Goal: Task Accomplishment & Management: Use online tool/utility

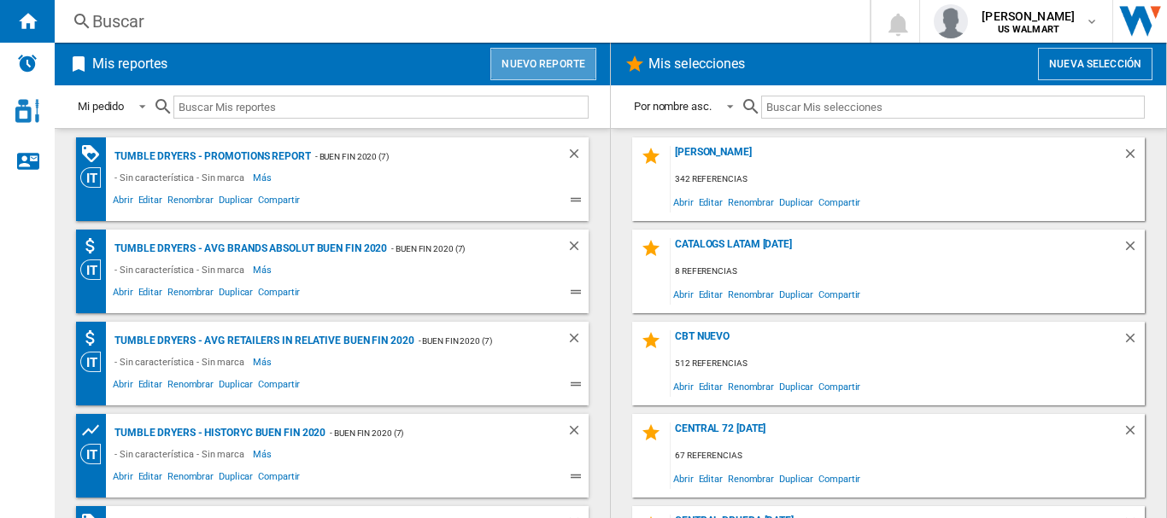
click at [564, 69] on button "Nuevo reporte" at bounding box center [543, 64] width 106 height 32
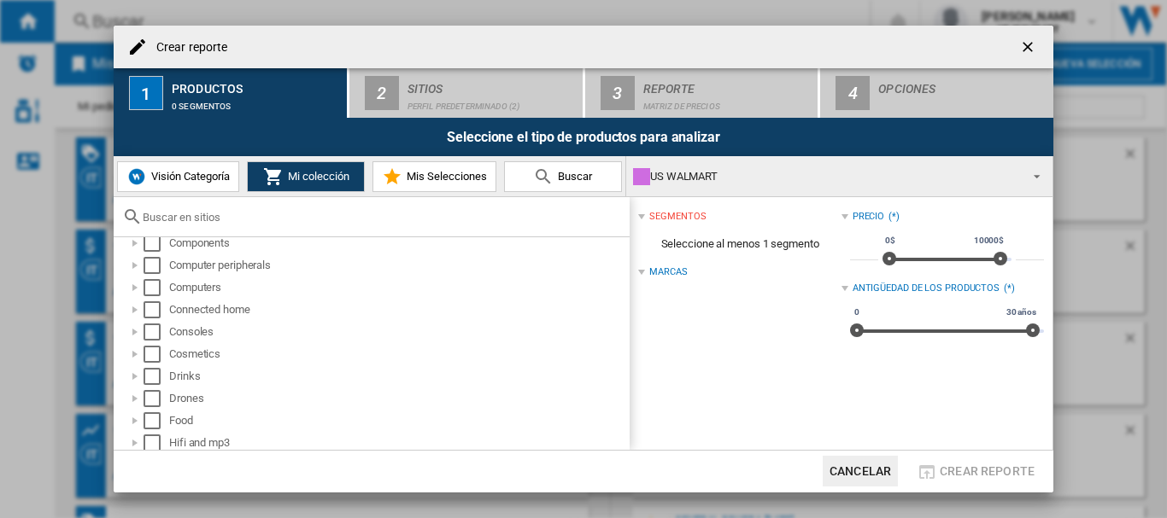
scroll to position [228, 0]
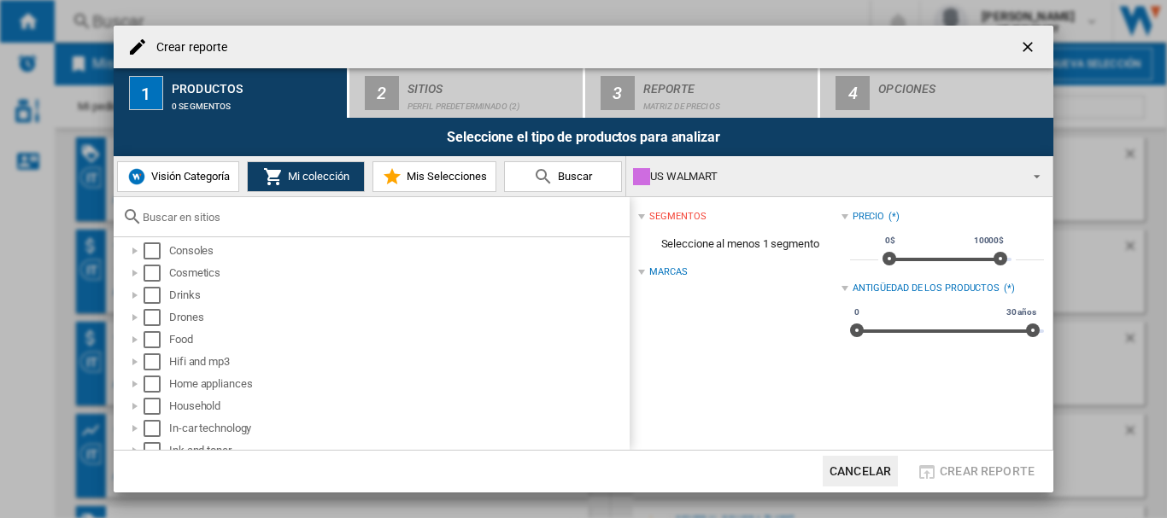
click at [643, 275] on div at bounding box center [641, 272] width 7 height 7
click at [148, 334] on div "Select" at bounding box center [151, 339] width 17 height 17
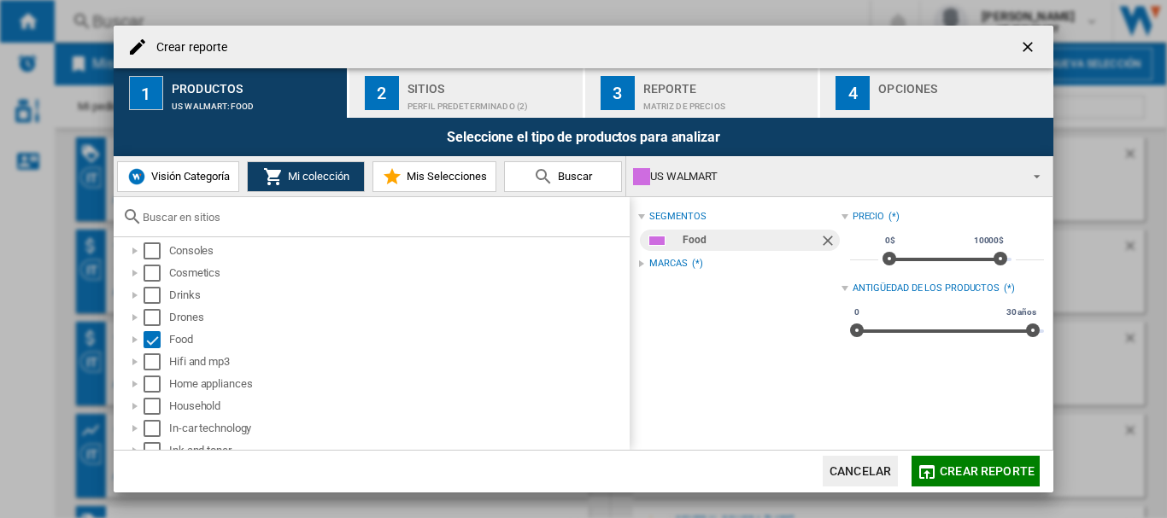
click at [668, 260] on div "Marcas" at bounding box center [668, 264] width 38 height 14
click at [668, 258] on div "Marcas" at bounding box center [668, 264] width 38 height 14
click at [667, 260] on div "Marcas" at bounding box center [668, 264] width 38 height 14
click at [472, 94] on div "Perfil predeterminado (2)" at bounding box center [491, 102] width 168 height 18
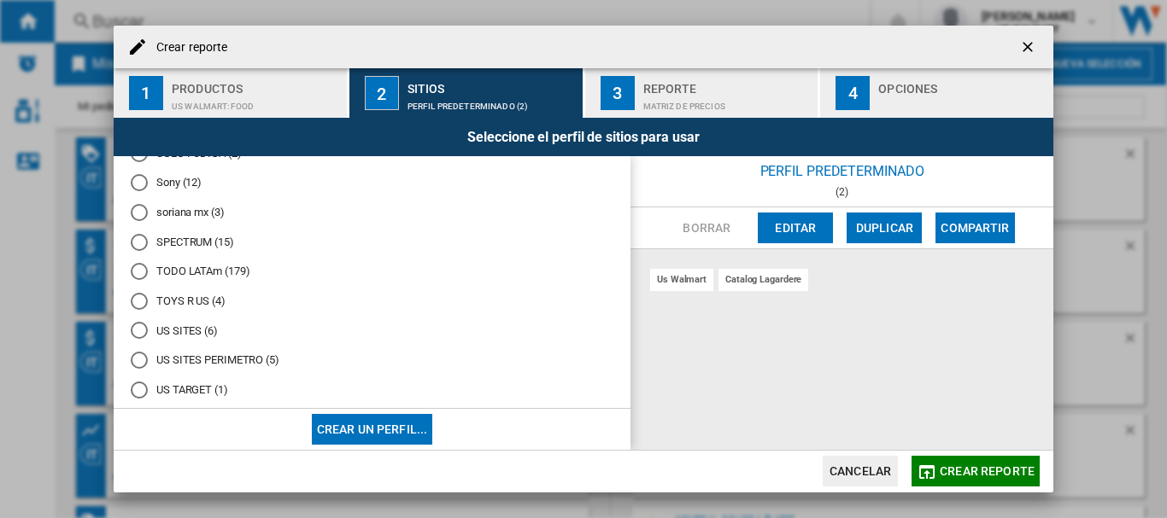
scroll to position [2163, 0]
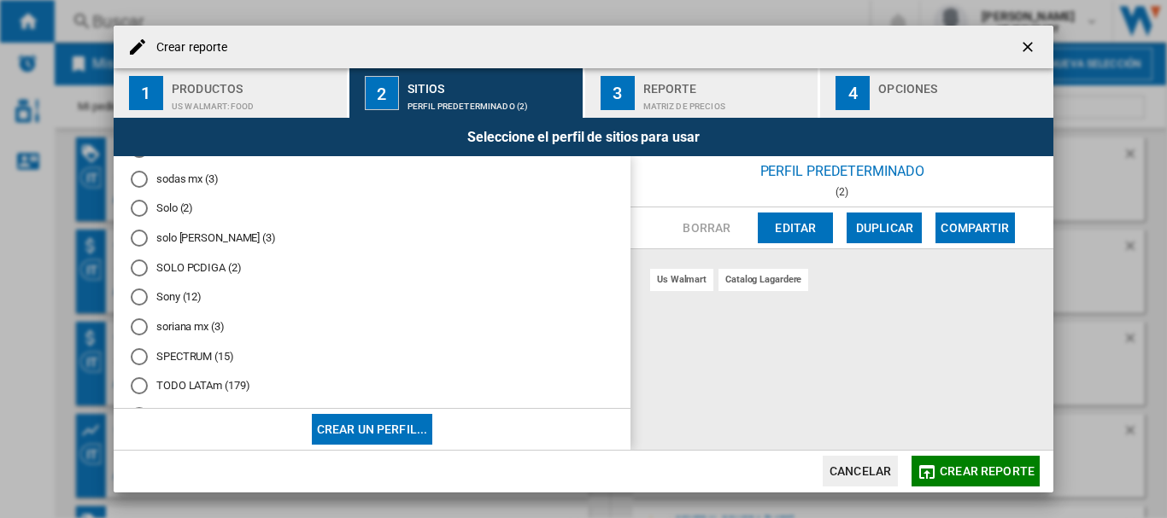
click at [171, 208] on md-radio-button "Solo (2)" at bounding box center [372, 209] width 482 height 16
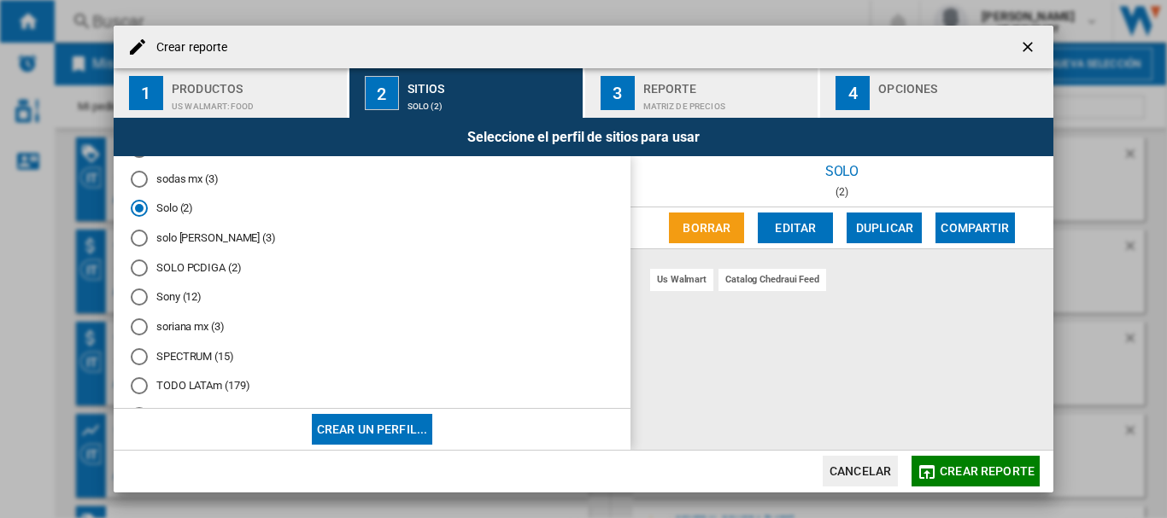
click at [794, 222] on button "Editar" at bounding box center [794, 228] width 75 height 31
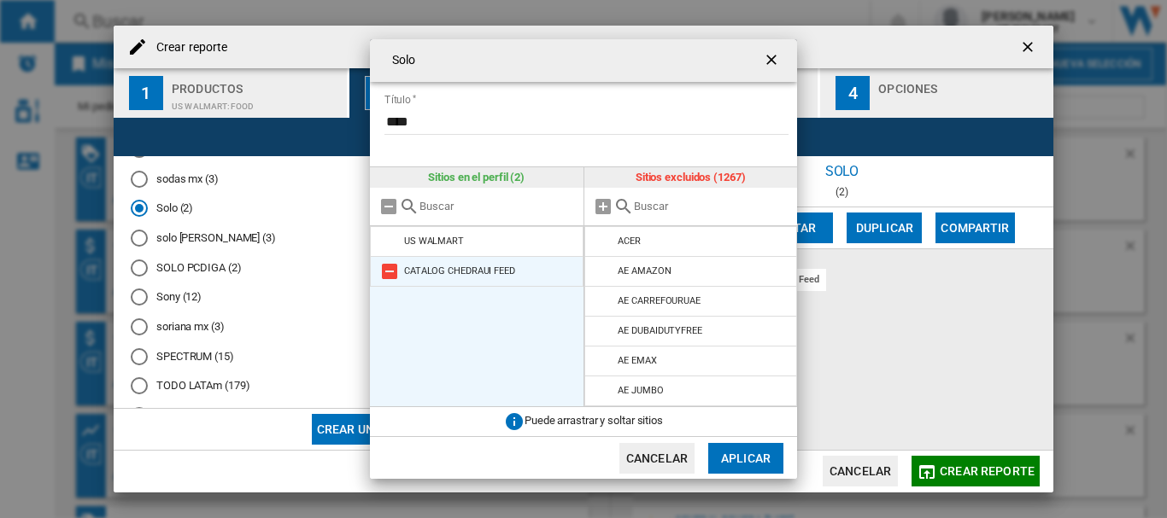
click at [390, 272] on md-icon at bounding box center [389, 271] width 20 height 20
click at [769, 463] on button "Aplicar" at bounding box center [745, 458] width 75 height 31
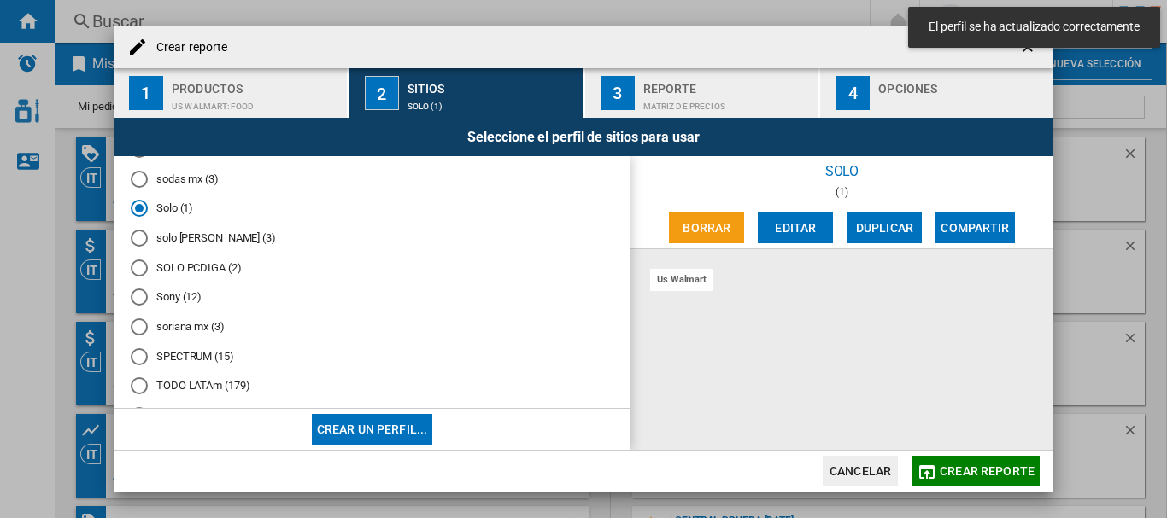
click at [956, 465] on button "Crear reporte" at bounding box center [975, 471] width 128 height 31
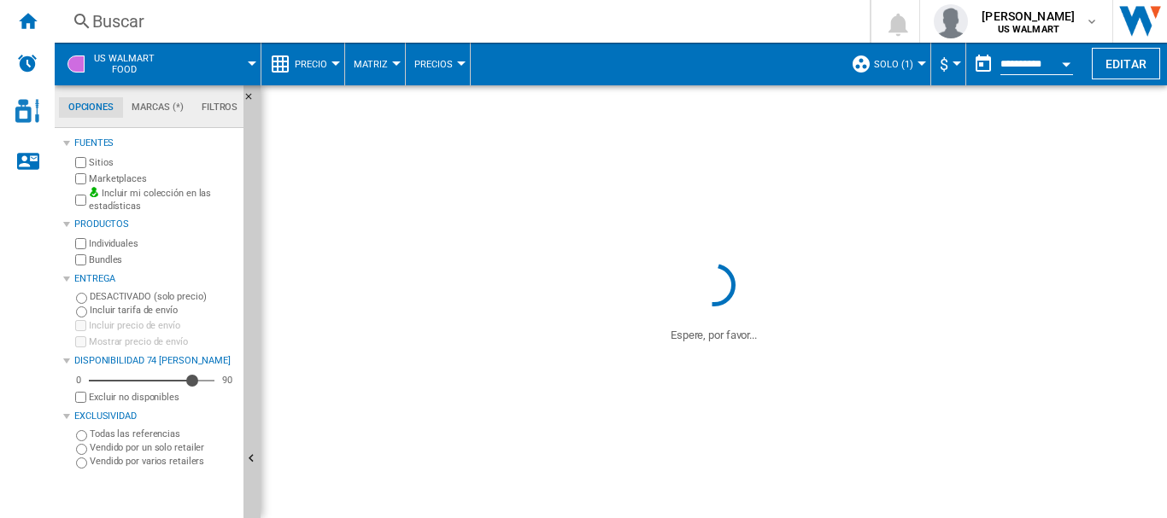
click at [150, 110] on md-tab-item "Marcas (*)" at bounding box center [158, 107] width 70 height 20
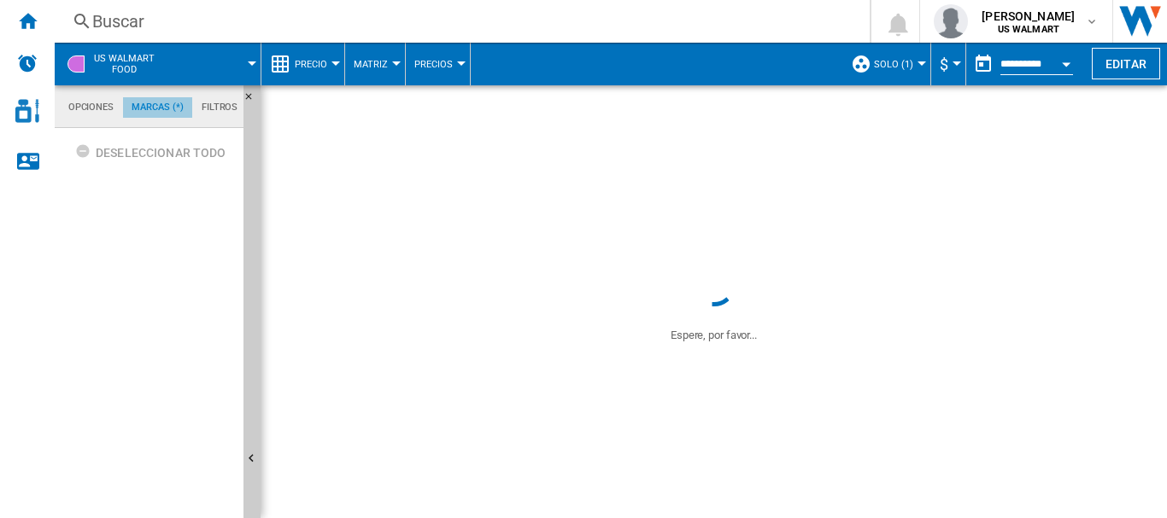
scroll to position [66, 0]
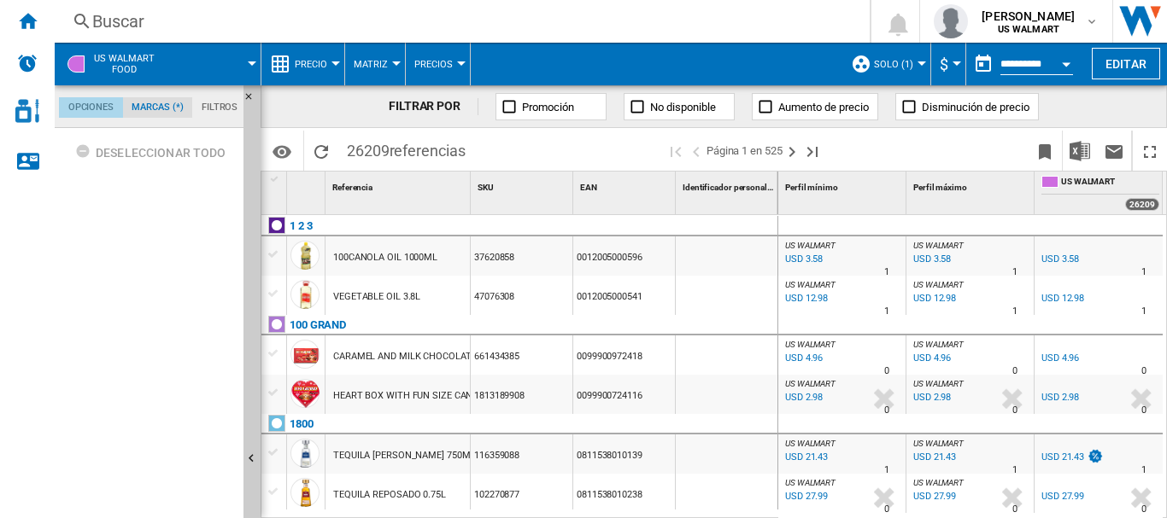
click at [92, 107] on md-tab-item "Opciones" at bounding box center [91, 107] width 64 height 20
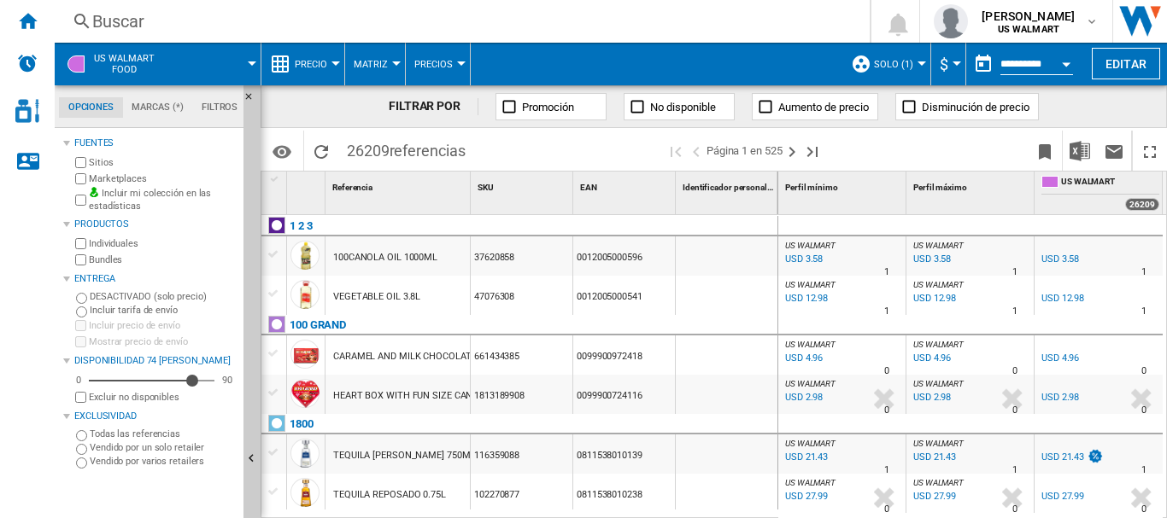
click at [155, 103] on md-tab-item "Marcas (*)" at bounding box center [158, 107] width 70 height 20
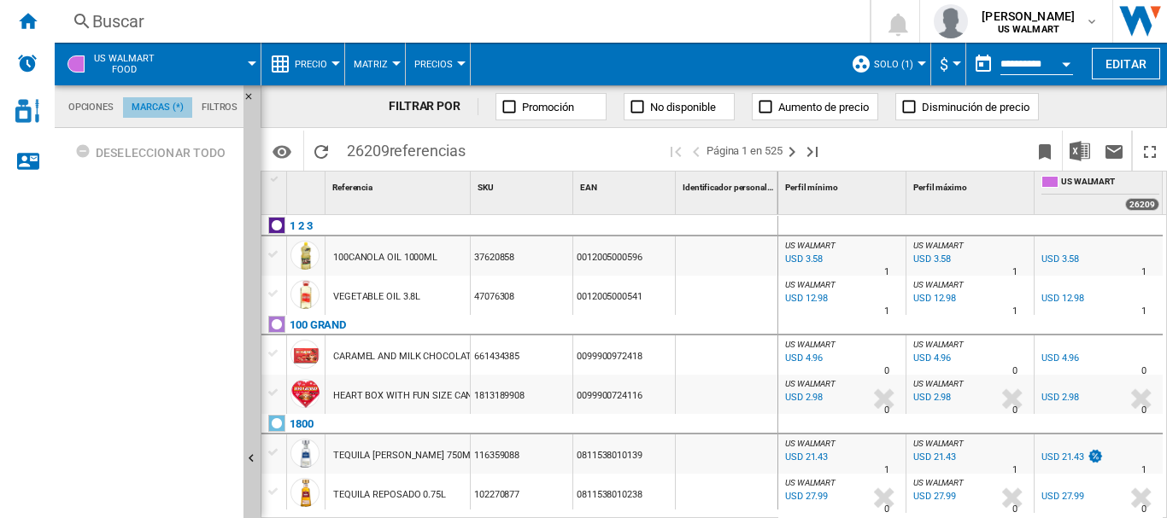
scroll to position [66, 0]
click at [233, 109] on md-tab-item "Filtros" at bounding box center [219, 107] width 55 height 20
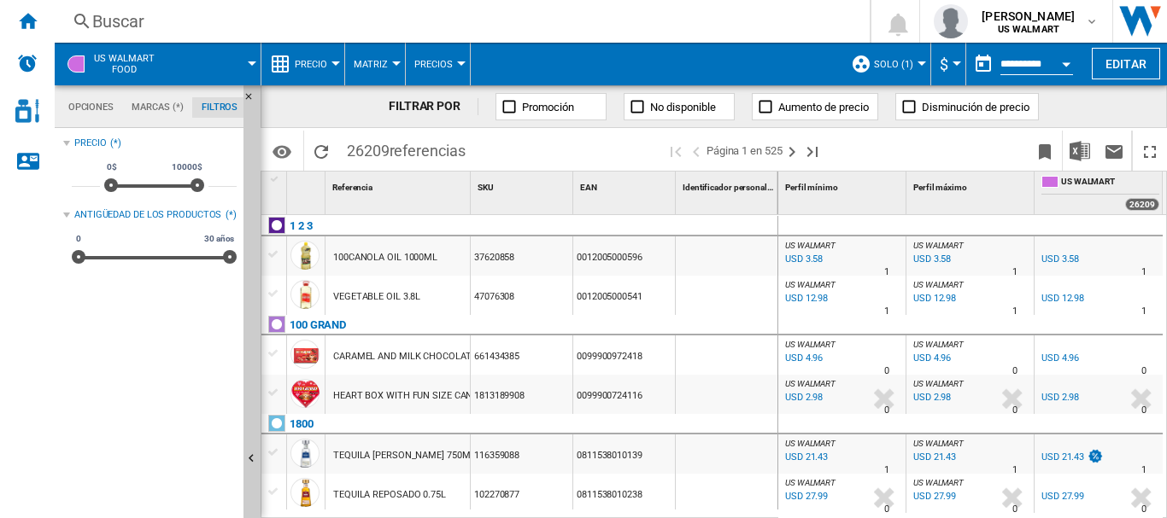
click at [132, 100] on md-tab-item "Marcas (*)" at bounding box center [158, 107] width 70 height 20
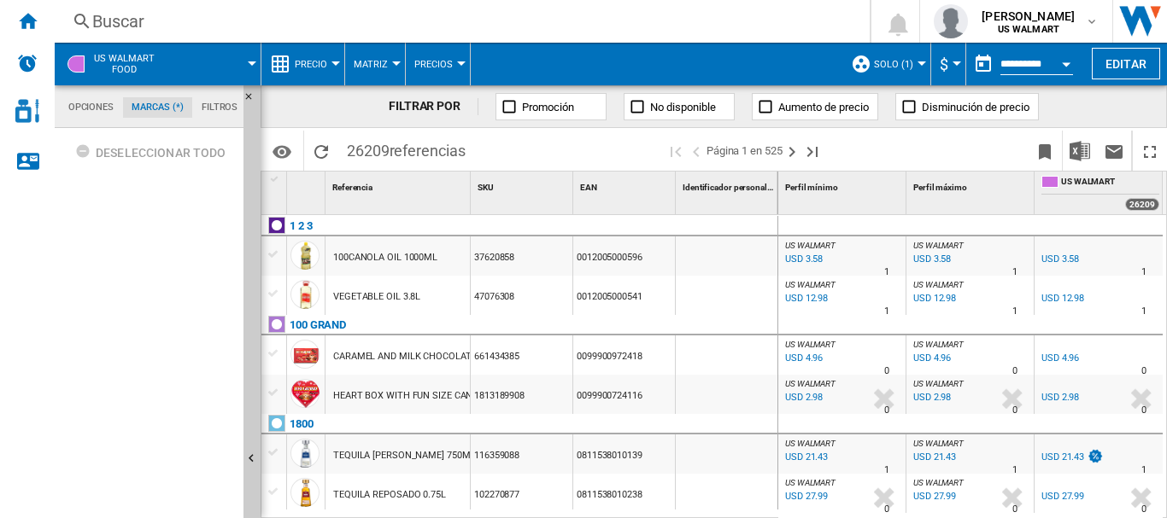
click at [372, 20] on div "Buscar" at bounding box center [458, 21] width 733 height 24
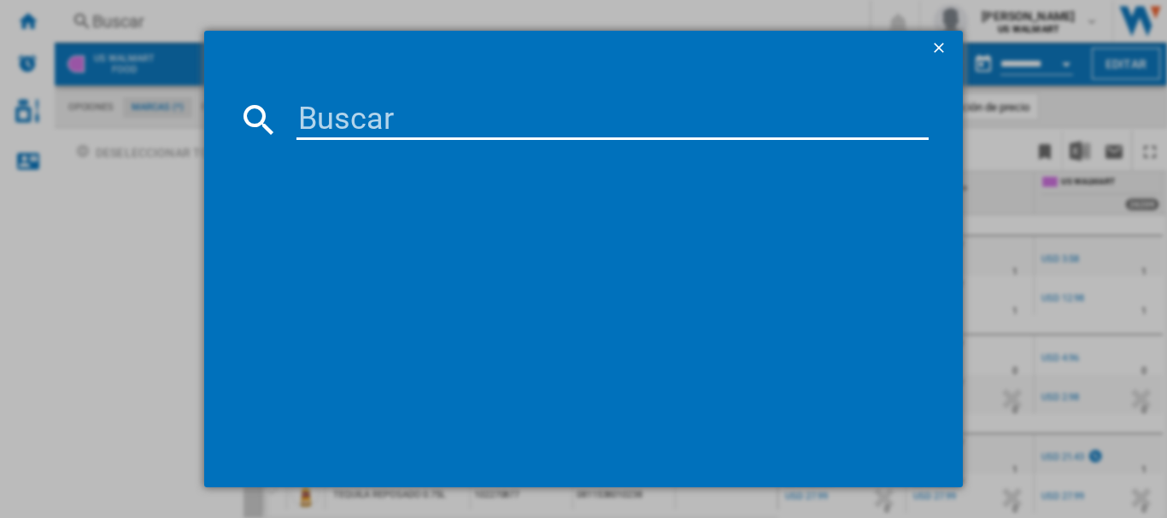
click at [367, 125] on input at bounding box center [612, 119] width 632 height 41
type input "gerber"
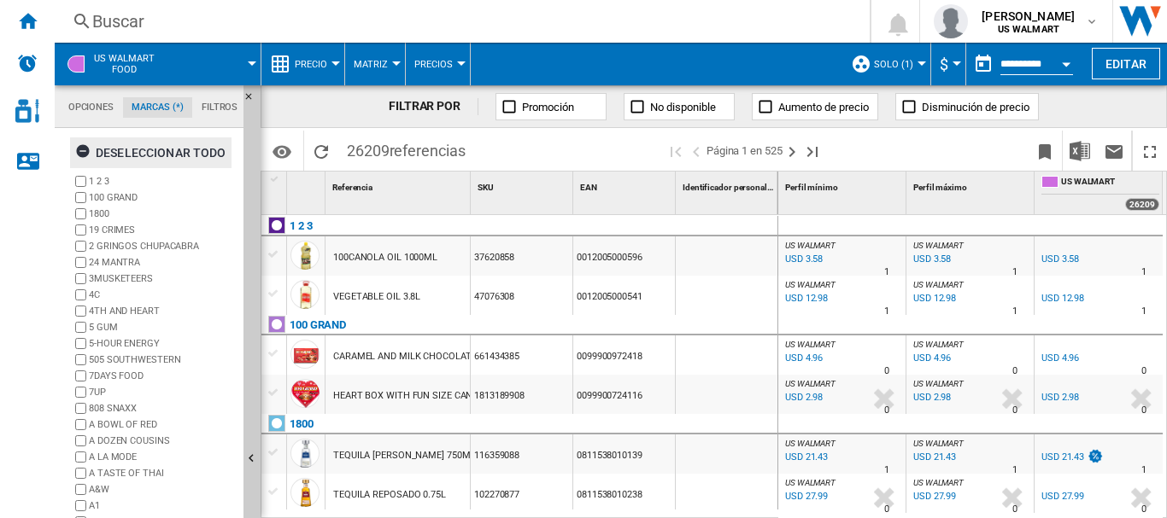
click at [152, 156] on div "Deseleccionar todo" at bounding box center [150, 152] width 151 height 31
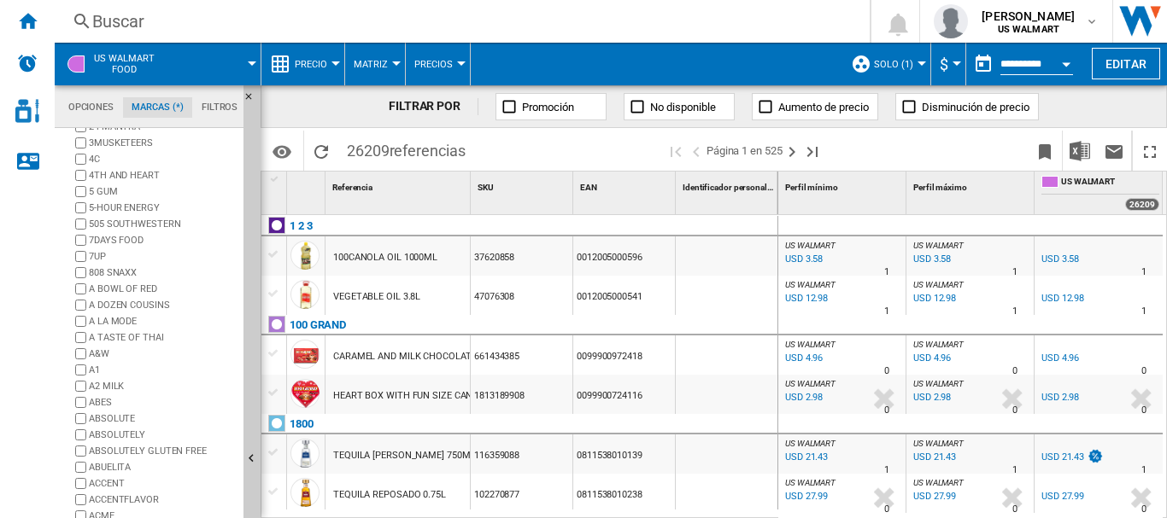
scroll to position [170, 0]
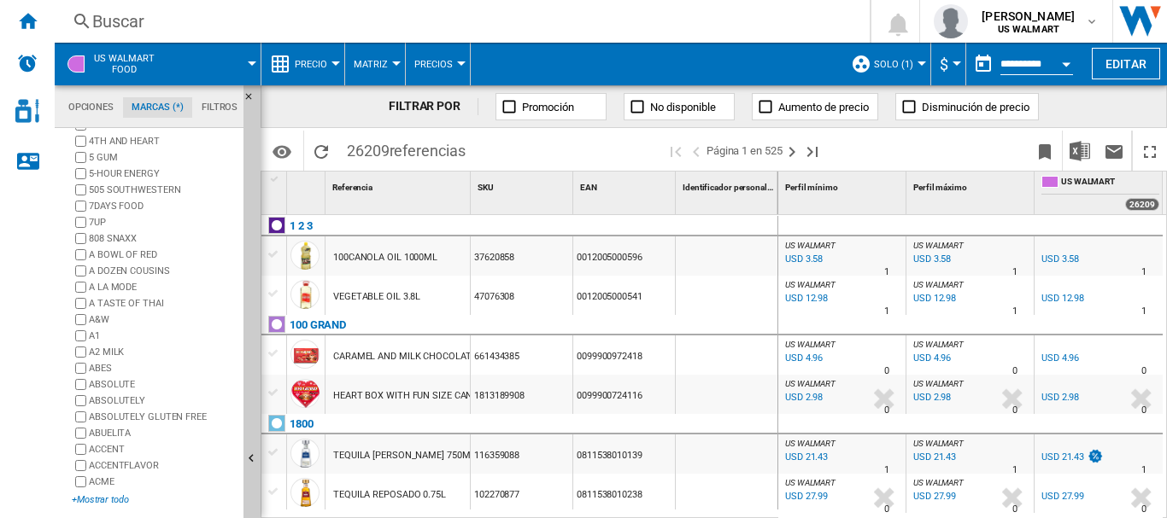
click at [102, 500] on div "+Mostrar todo" at bounding box center [154, 500] width 165 height 13
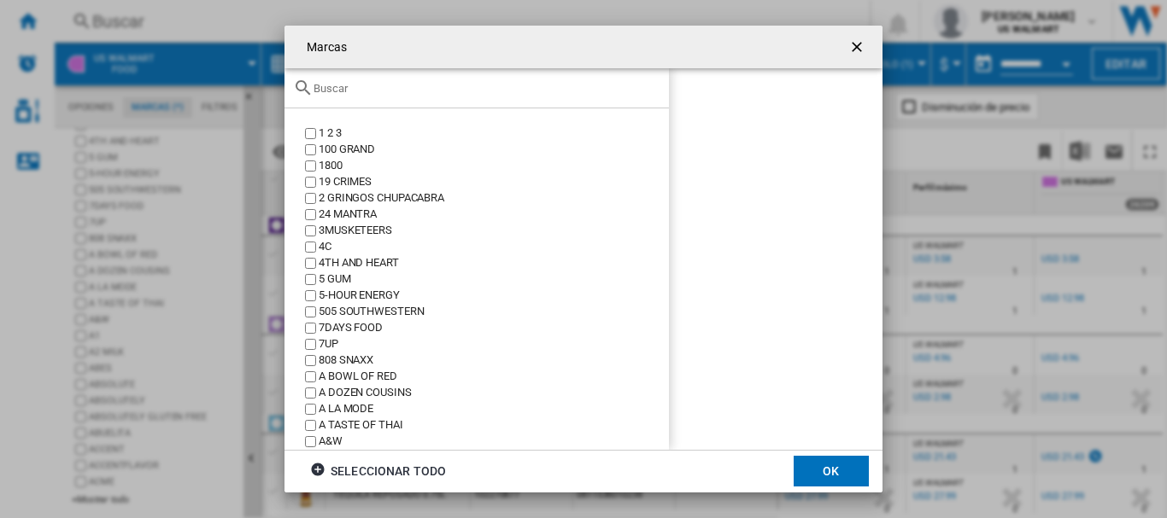
click at [408, 92] on input "text" at bounding box center [486, 88] width 347 height 13
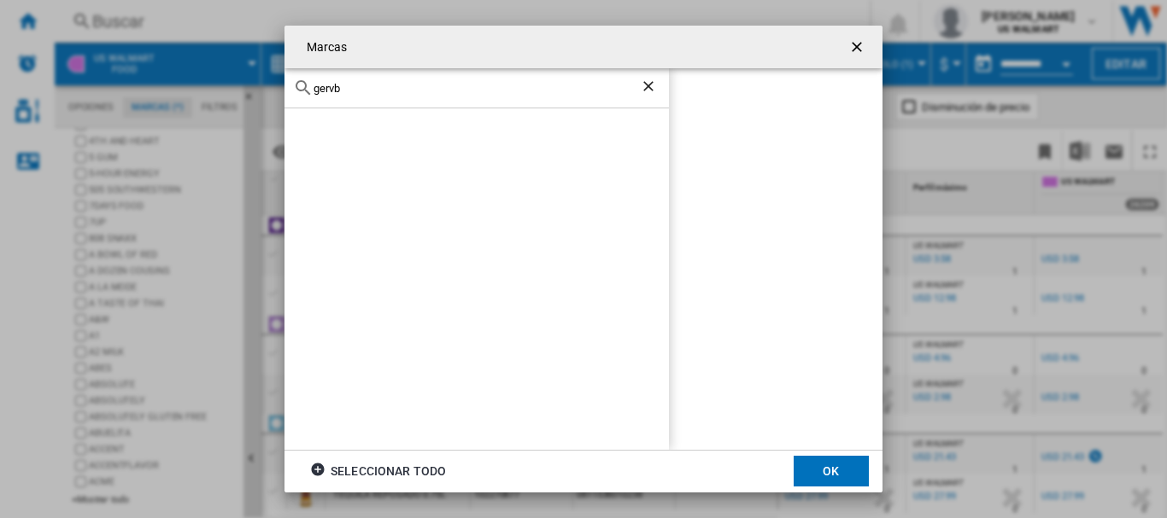
click at [408, 92] on input "gervb" at bounding box center [476, 88] width 326 height 13
type input "gerb"
click at [347, 131] on div "GERBER" at bounding box center [494, 134] width 350 height 16
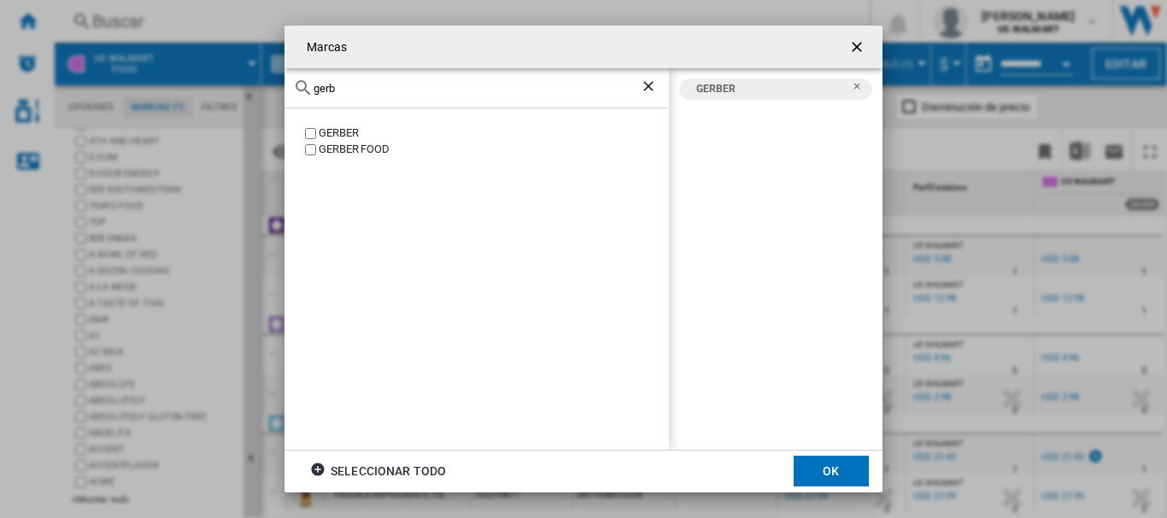
click at [820, 465] on button "OK" at bounding box center [830, 471] width 75 height 31
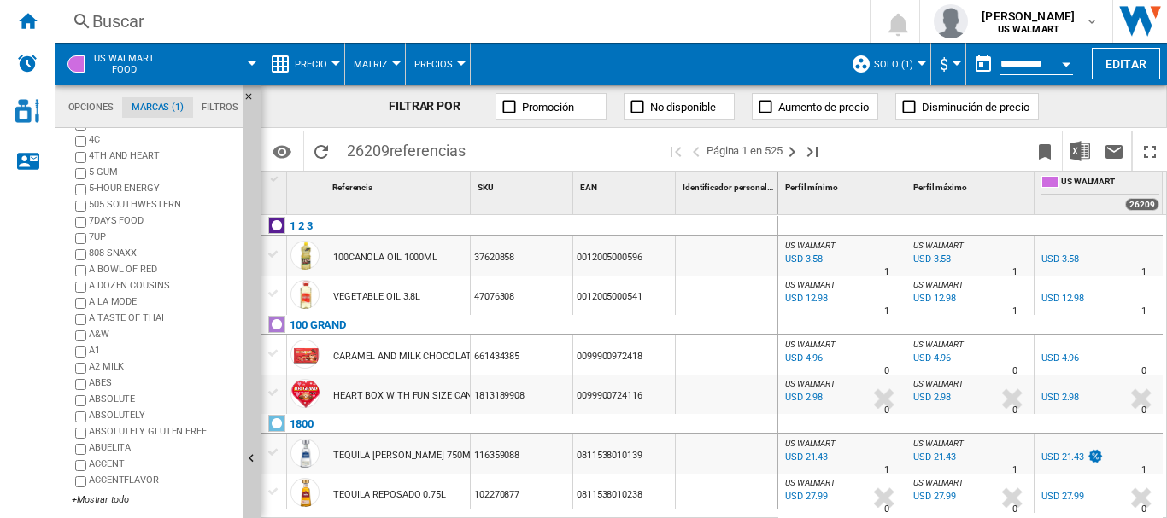
scroll to position [0, 0]
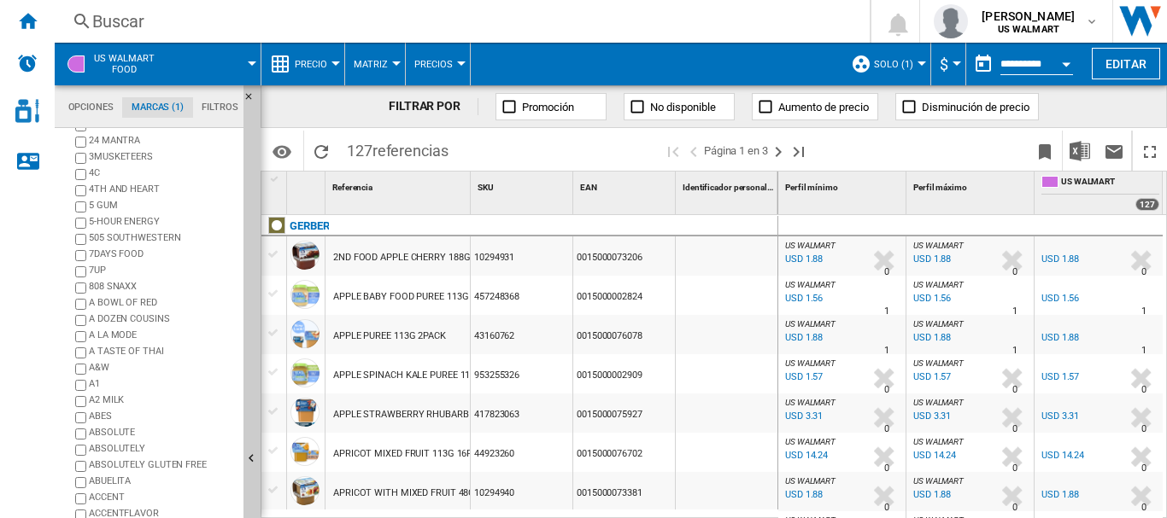
scroll to position [170, 0]
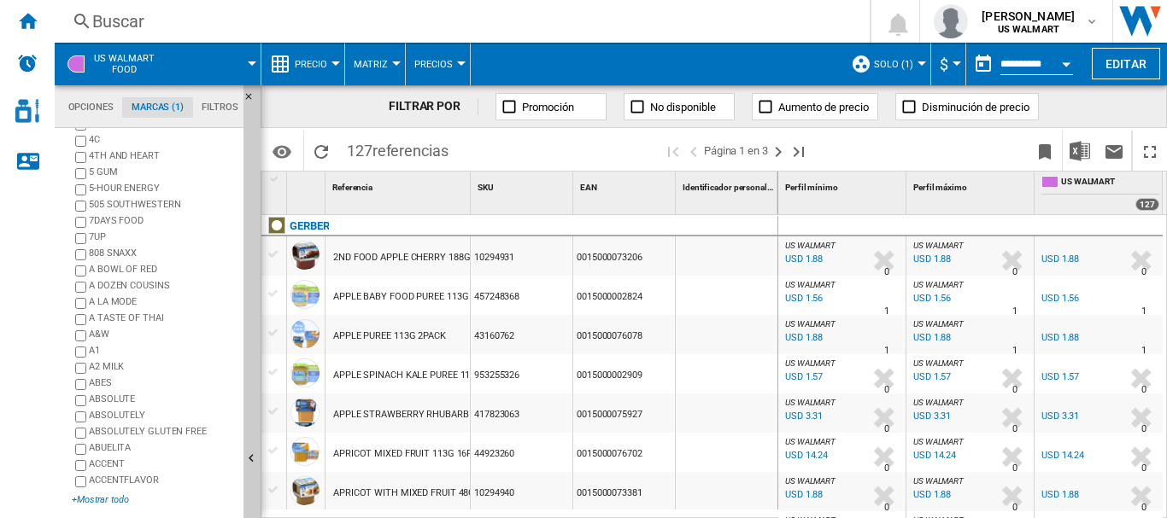
click at [111, 500] on div "+Mostrar todo" at bounding box center [154, 500] width 165 height 13
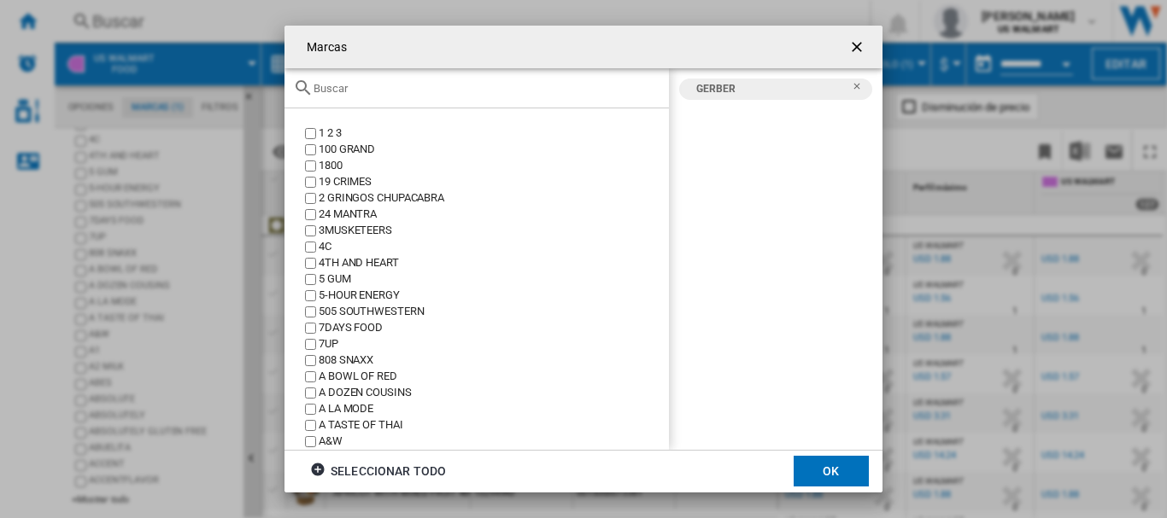
click at [389, 92] on input "Marcas 1 ..." at bounding box center [486, 88] width 347 height 13
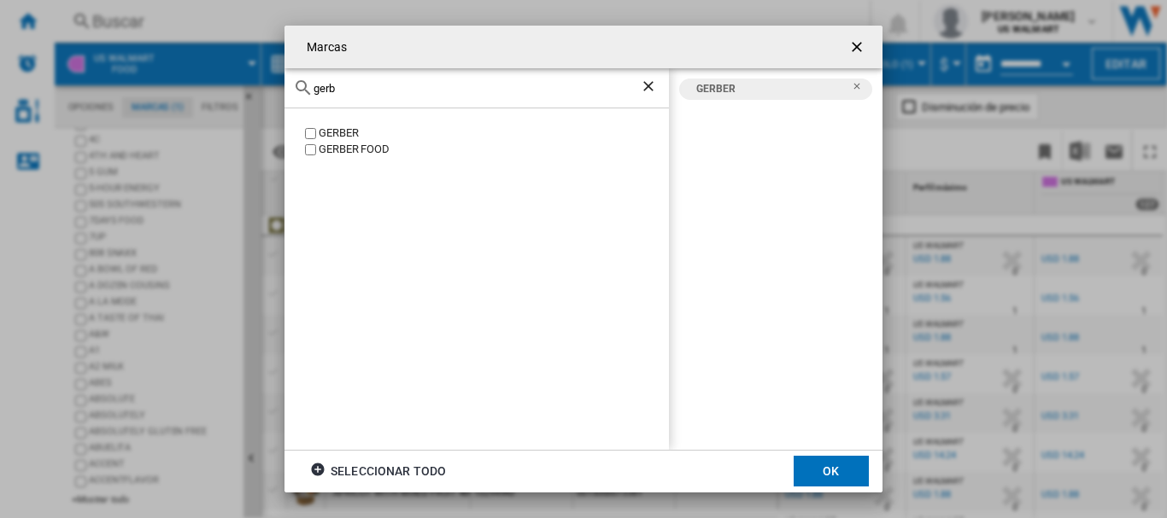
type input "gerb"
click at [830, 476] on button "OK" at bounding box center [830, 471] width 75 height 31
